Goal: Check status: Check status

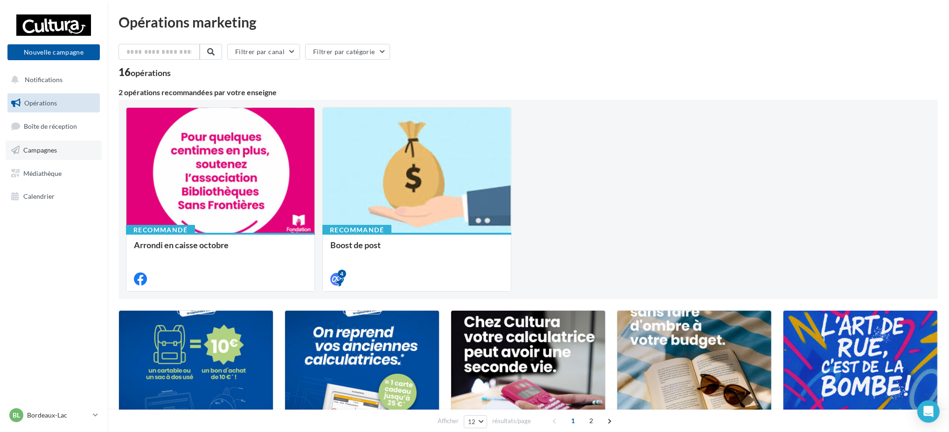
click at [58, 154] on link "Campagnes" at bounding box center [54, 150] width 96 height 20
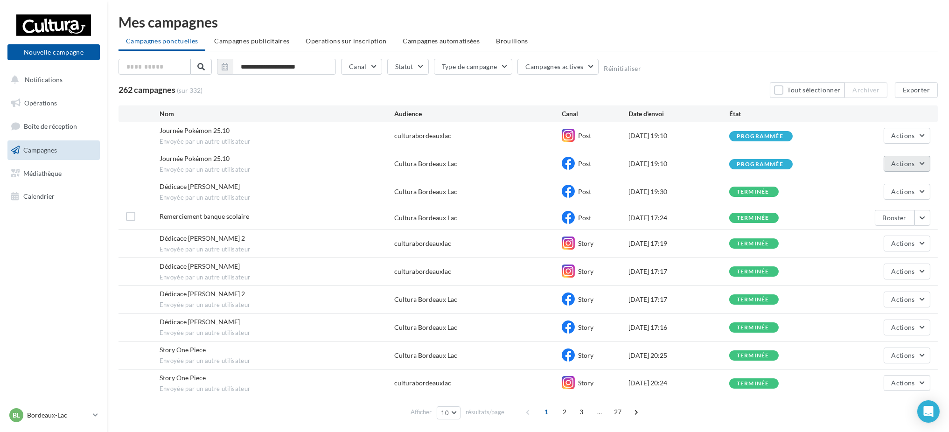
click at [909, 156] on button "Actions" at bounding box center [907, 164] width 47 height 16
click at [862, 188] on button "Voir les résultats" at bounding box center [883, 186] width 93 height 24
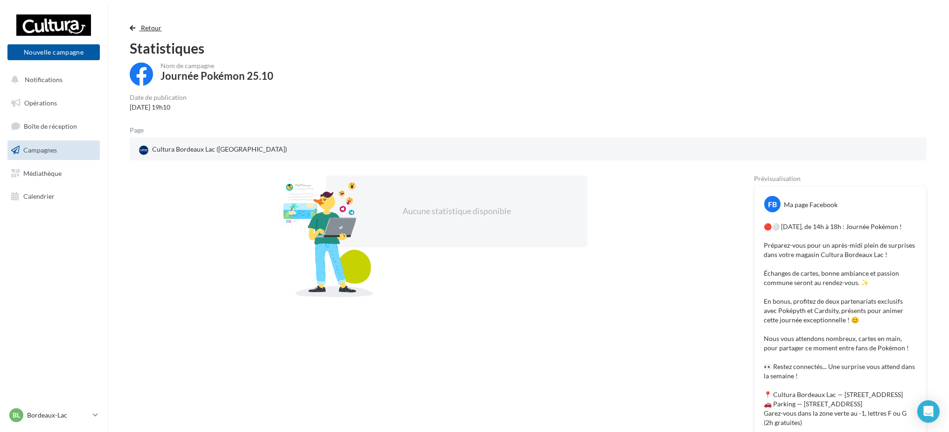
click at [148, 25] on span "Retour" at bounding box center [151, 28] width 21 height 8
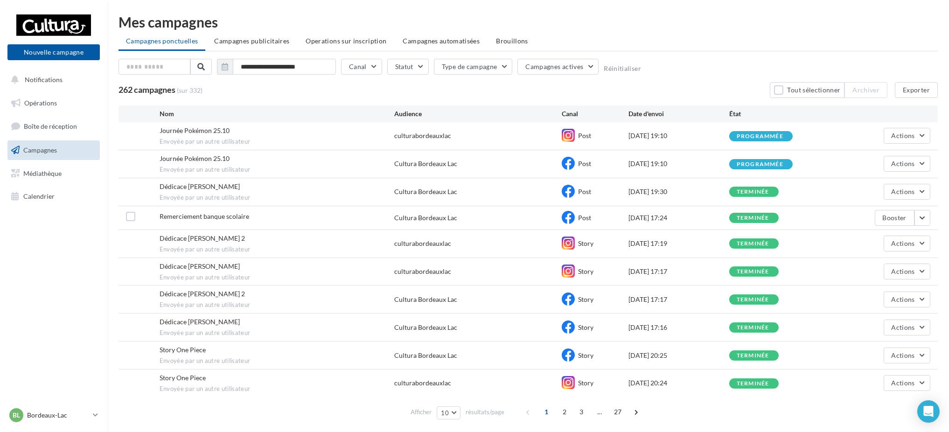
drag, startPoint x: 924, startPoint y: 136, endPoint x: 681, endPoint y: 81, distance: 248.8
drag, startPoint x: 681, startPoint y: 81, endPoint x: 656, endPoint y: 32, distance: 55.1
click at [656, 32] on div "**********" at bounding box center [528, 219] width 819 height 408
click at [895, 137] on span "Actions" at bounding box center [903, 136] width 23 height 8
click at [871, 157] on button "Voir les résultats" at bounding box center [883, 158] width 93 height 24
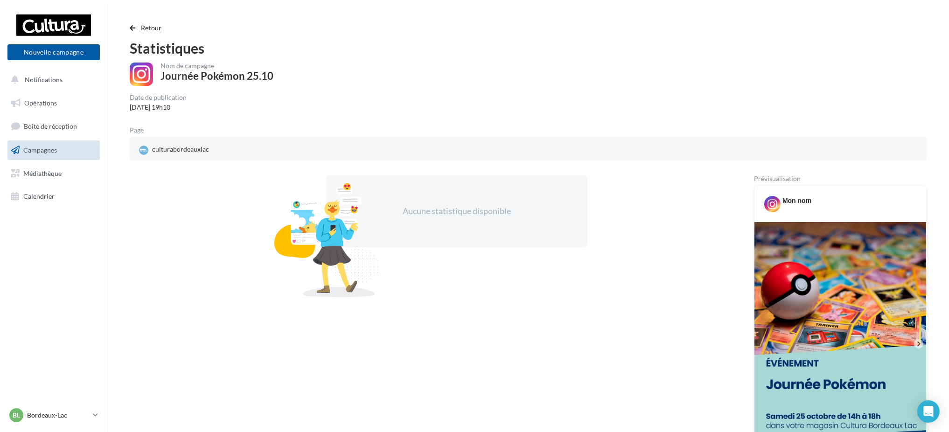
click at [139, 28] on button "Retour" at bounding box center [148, 27] width 36 height 11
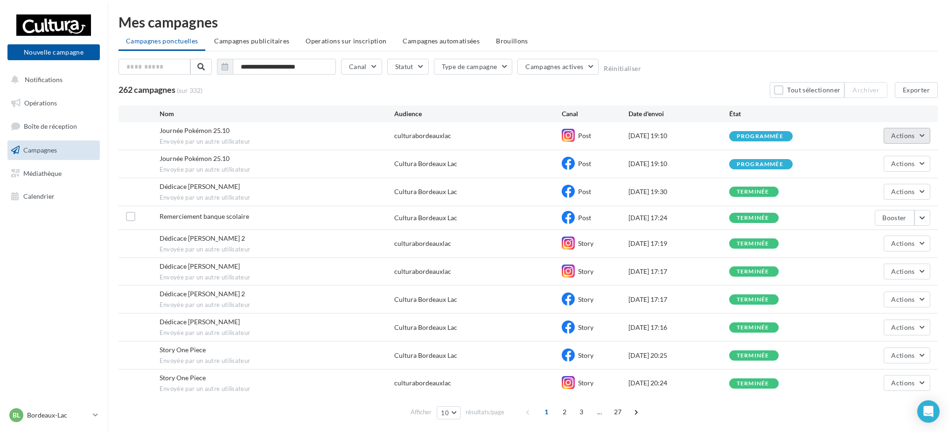
click at [889, 140] on button "Actions" at bounding box center [907, 136] width 47 height 16
click at [871, 161] on button "Voir les résultats" at bounding box center [883, 158] width 93 height 24
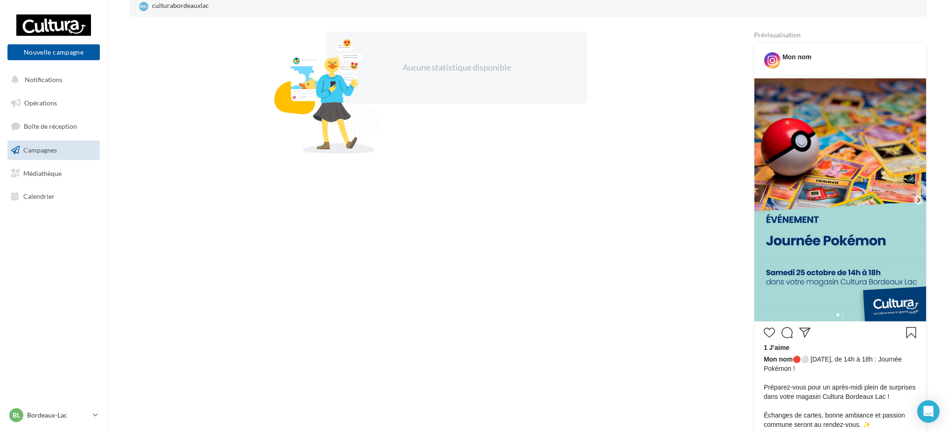
scroll to position [137, 0]
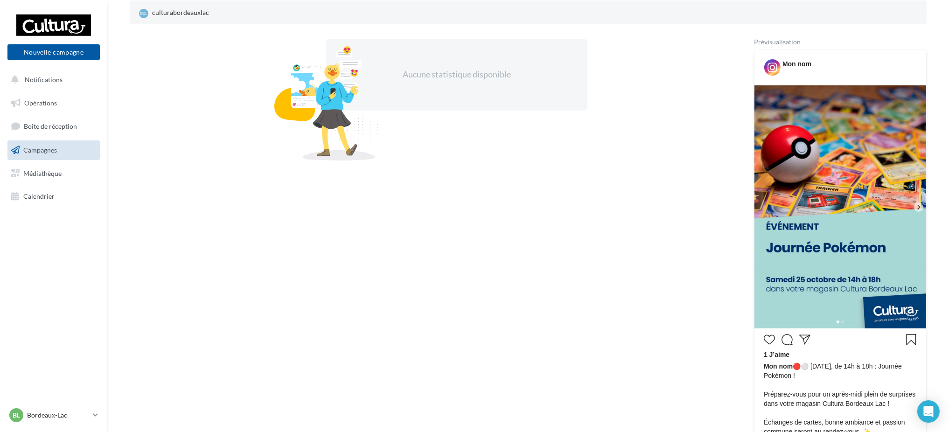
click at [916, 205] on icon at bounding box center [919, 207] width 8 height 8
click at [917, 208] on icon at bounding box center [919, 207] width 8 height 8
click at [920, 207] on icon at bounding box center [918, 206] width 3 height 5
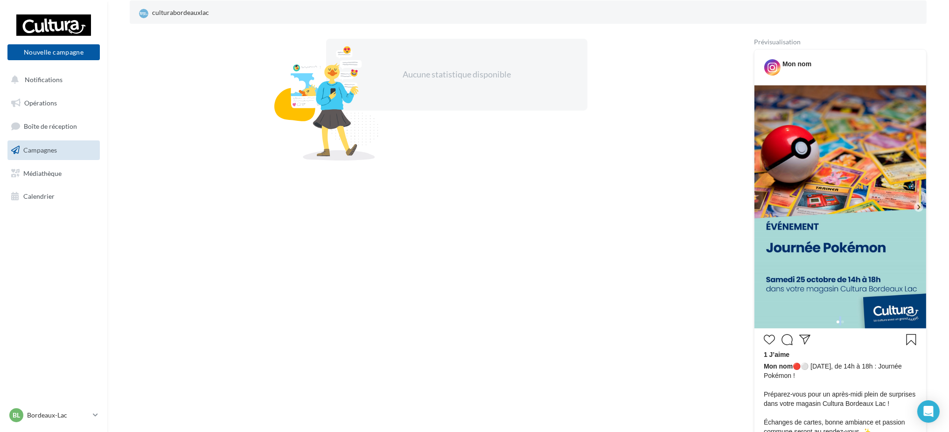
click at [920, 207] on icon at bounding box center [918, 206] width 3 height 5
click at [841, 319] on div at bounding box center [841, 321] width 172 height 15
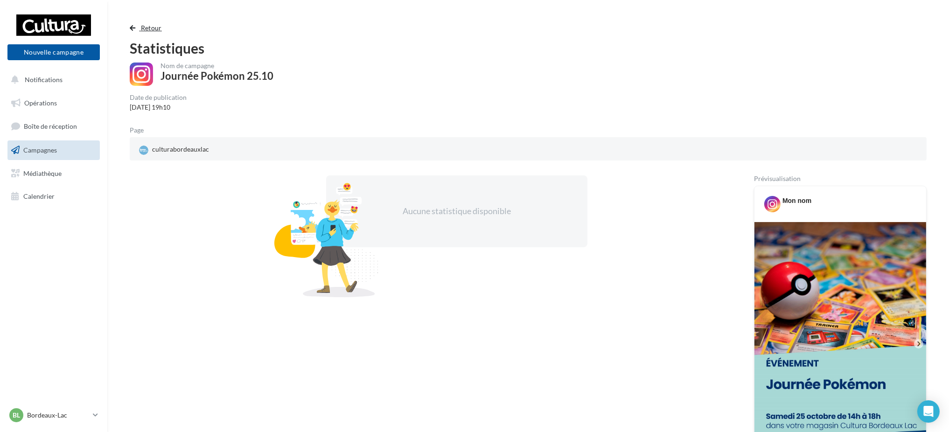
click at [134, 30] on span "button" at bounding box center [133, 28] width 6 height 7
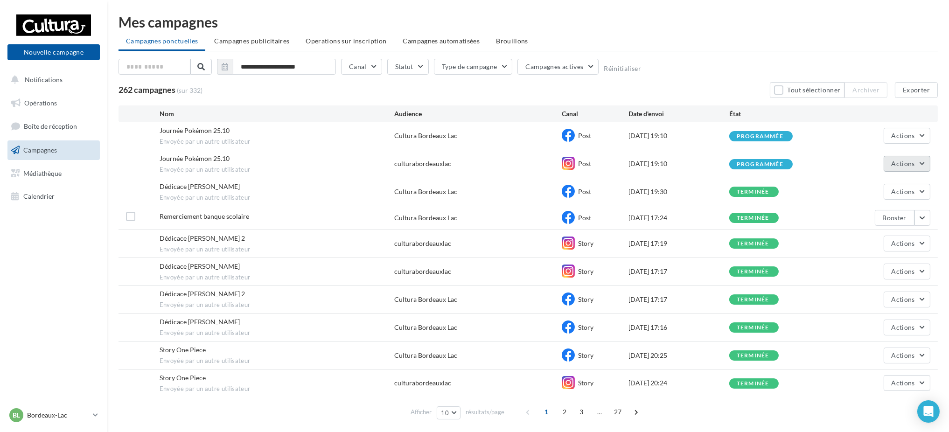
click at [919, 167] on button "Actions" at bounding box center [907, 164] width 47 height 16
click at [867, 185] on button "Voir les résultats" at bounding box center [883, 186] width 93 height 24
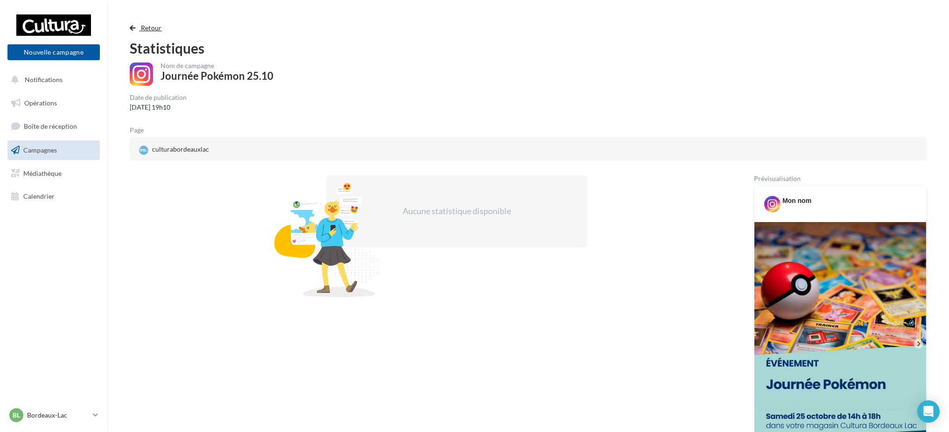
click at [141, 29] on span "Retour" at bounding box center [151, 28] width 21 height 8
